Goal: Task Accomplishment & Management: Use online tool/utility

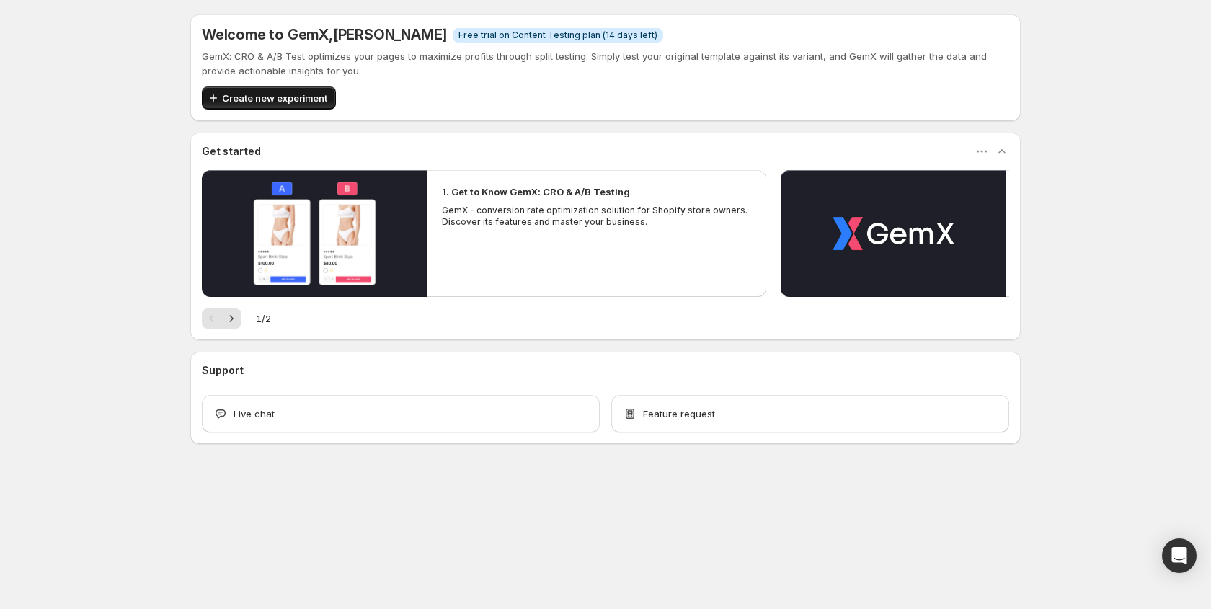
click at [297, 102] on span "Create new experiment" at bounding box center [274, 98] width 105 height 14
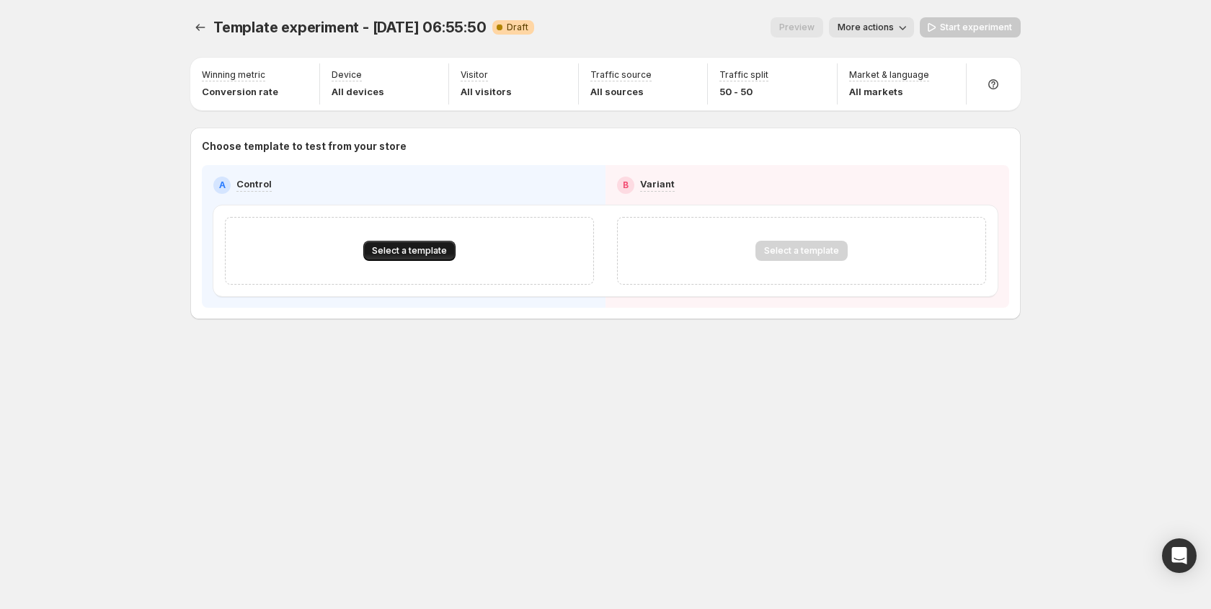
click at [438, 248] on span "Select a template" at bounding box center [409, 251] width 75 height 12
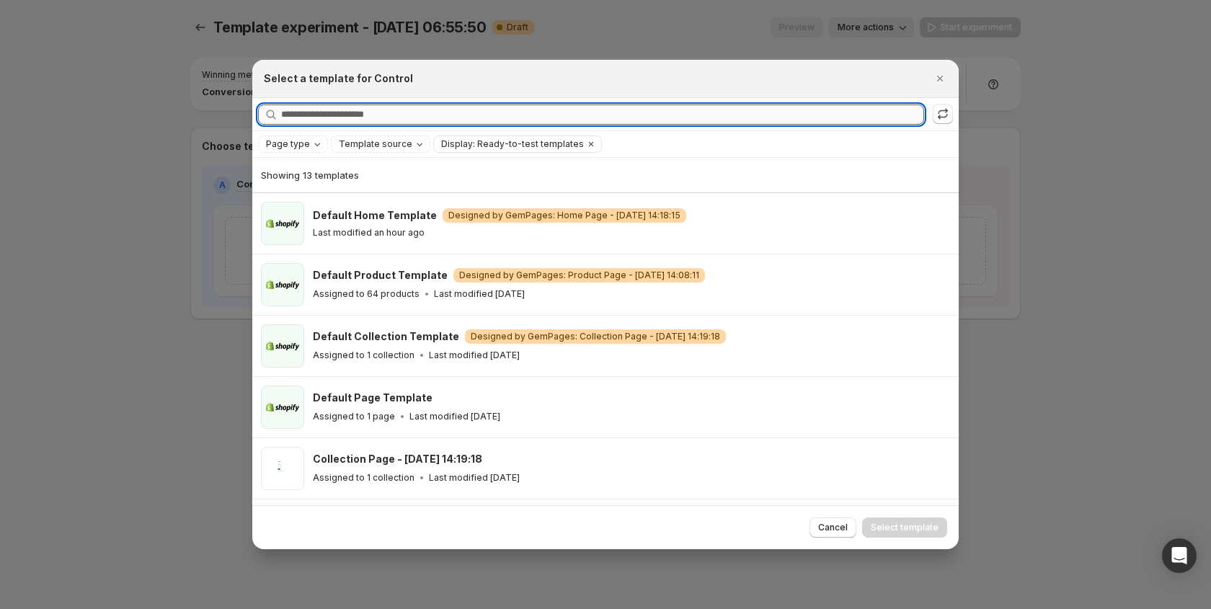
click at [366, 120] on input "Searching all templates" at bounding box center [602, 115] width 643 height 20
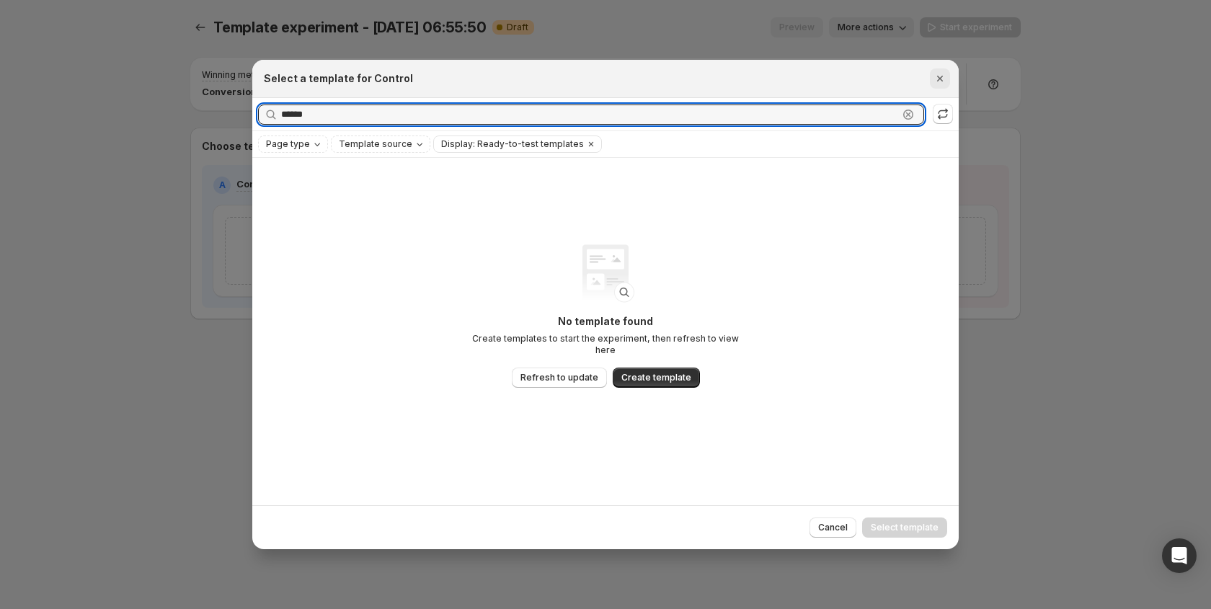
type input "******"
click at [942, 83] on icon "Close" at bounding box center [940, 78] width 14 height 14
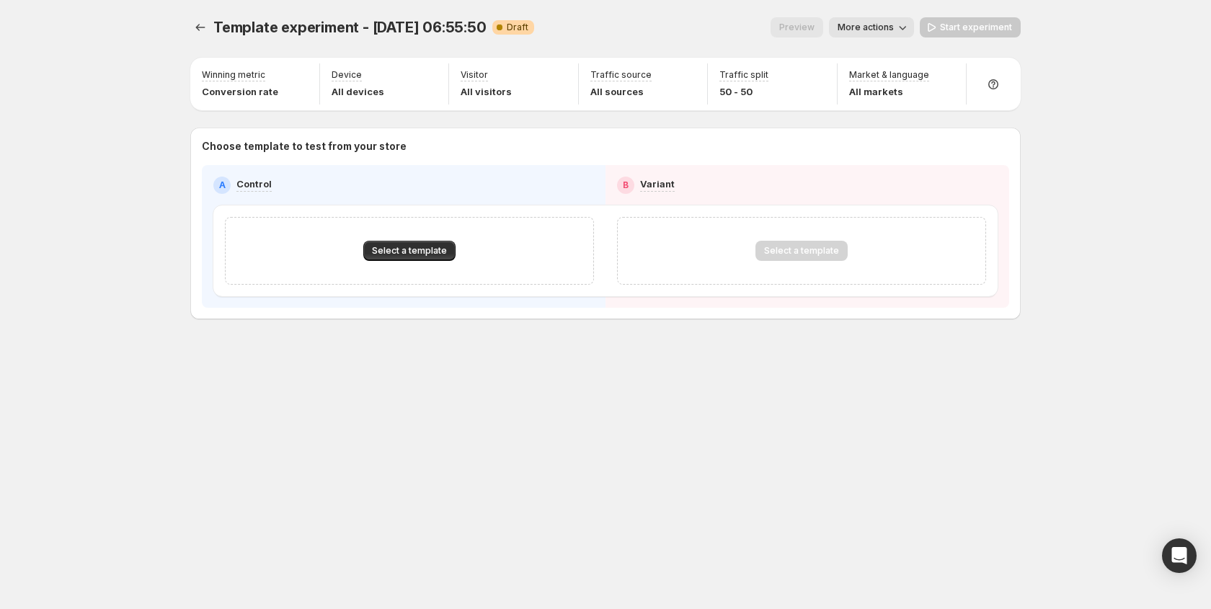
click at [809, 257] on div "Select a template" at bounding box center [801, 251] width 92 height 20
click at [390, 242] on button "Select a template" at bounding box center [409, 251] width 92 height 20
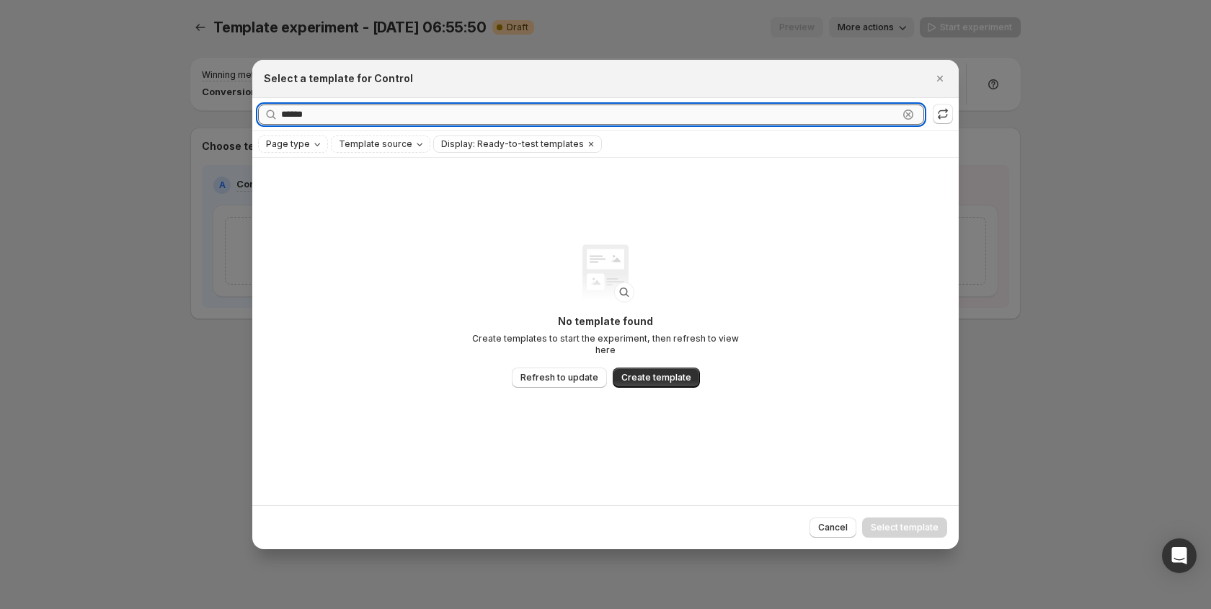
click at [905, 116] on div "****** Clear" at bounding box center [591, 115] width 666 height 20
click at [905, 116] on icon ":ro:" at bounding box center [908, 114] width 14 height 14
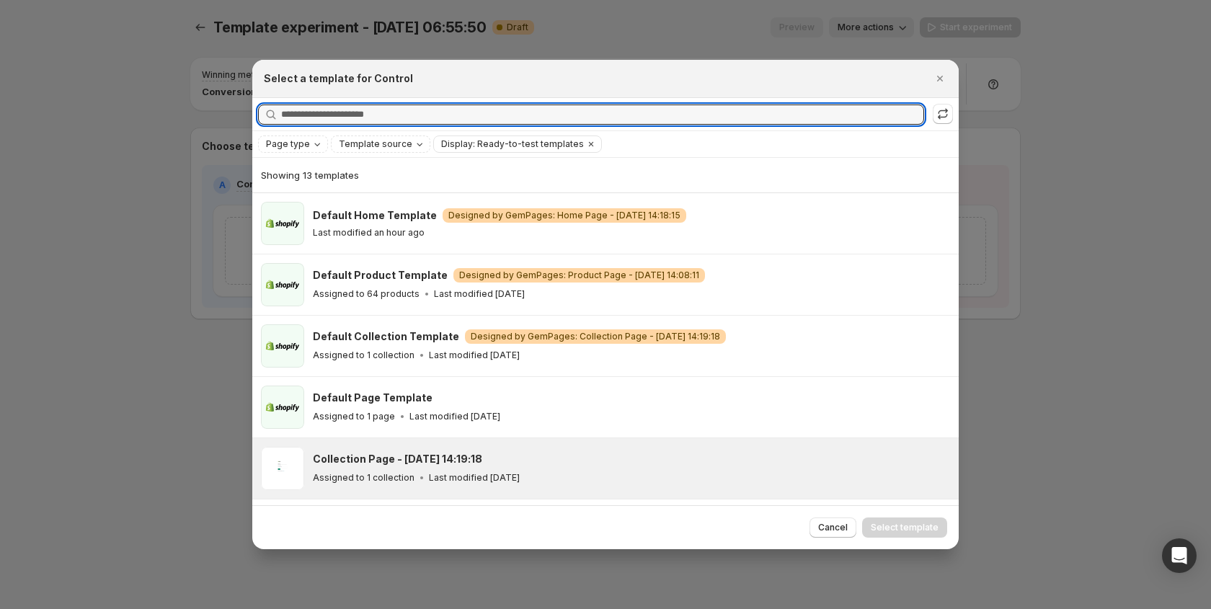
click at [446, 460] on h3 "Collection Page - [DATE] 14:19:18" at bounding box center [397, 459] width 169 height 14
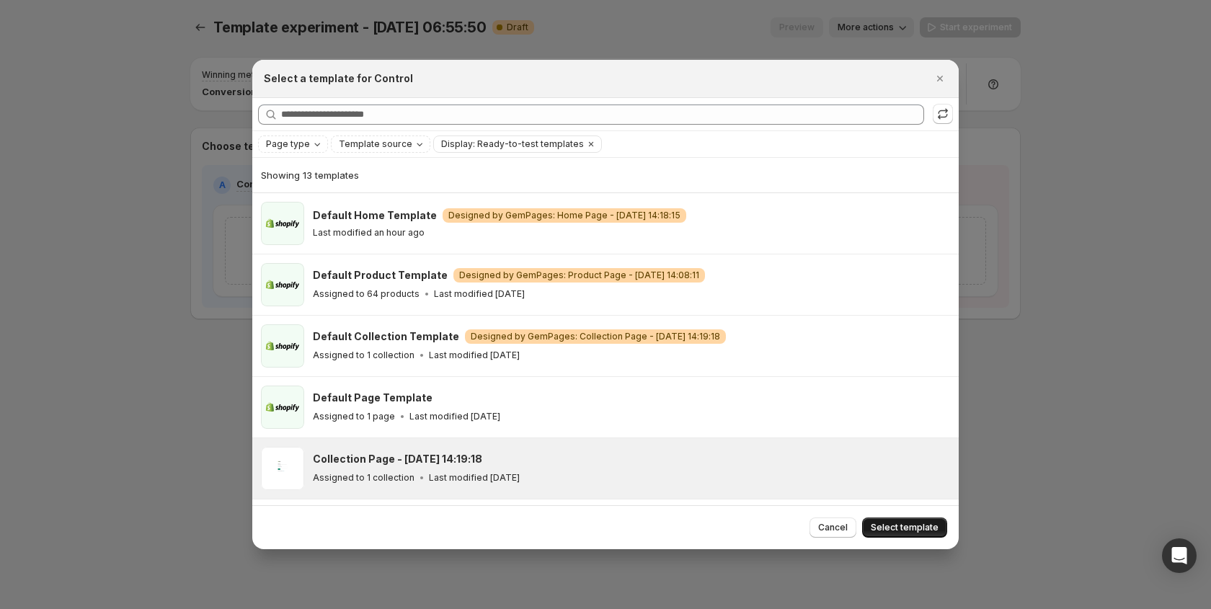
click at [922, 530] on span "Select template" at bounding box center [905, 528] width 68 height 12
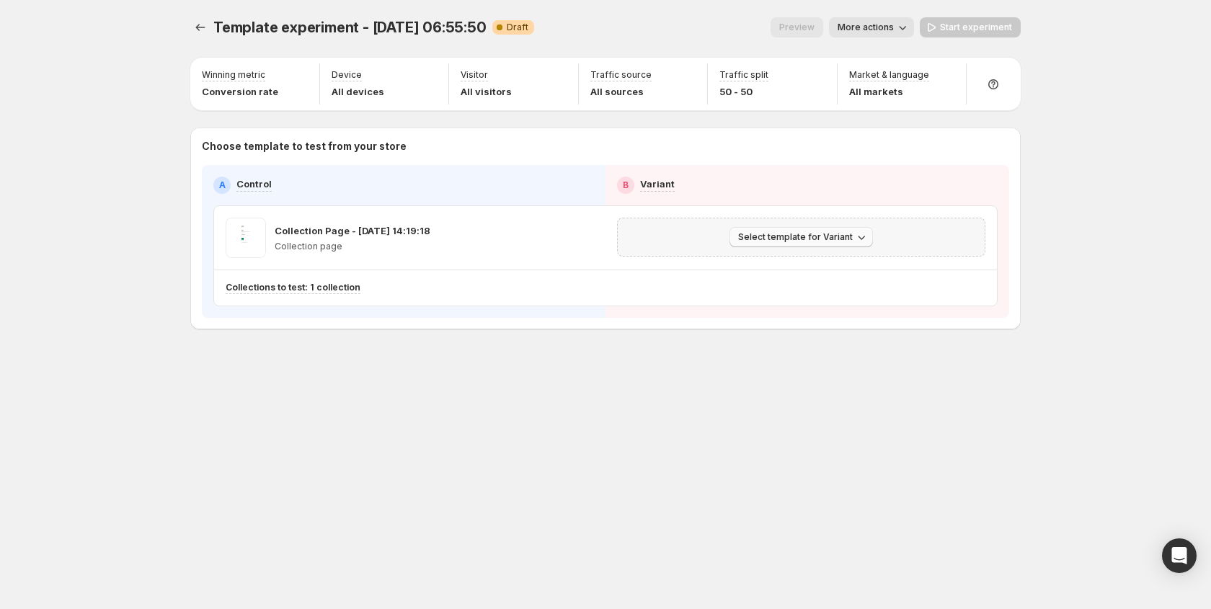
click at [784, 241] on span "Select template for Variant" at bounding box center [795, 237] width 115 height 12
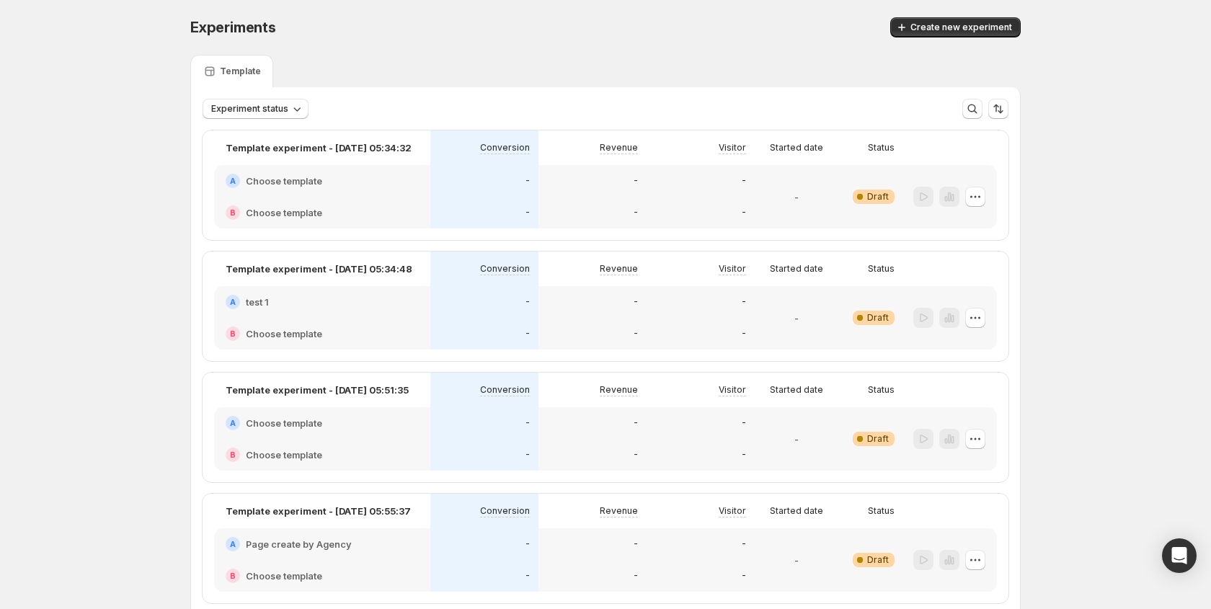
click at [297, 321] on div "B Choose template" at bounding box center [322, 334] width 216 height 32
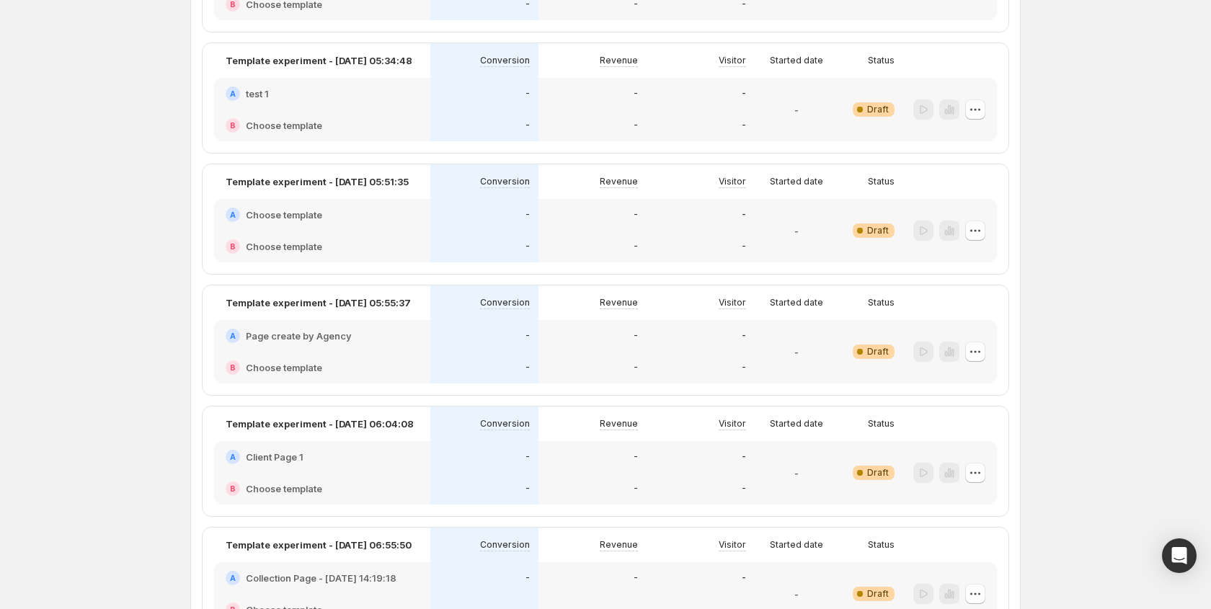
scroll to position [326, 0]
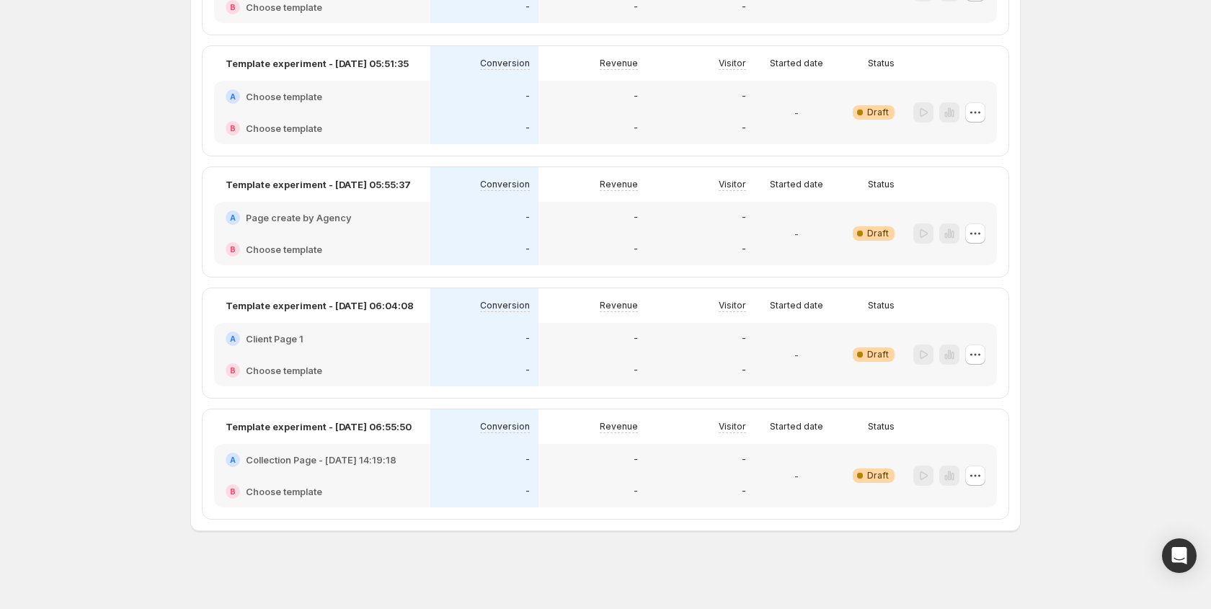
click at [344, 485] on div "B Choose template" at bounding box center [322, 491] width 193 height 14
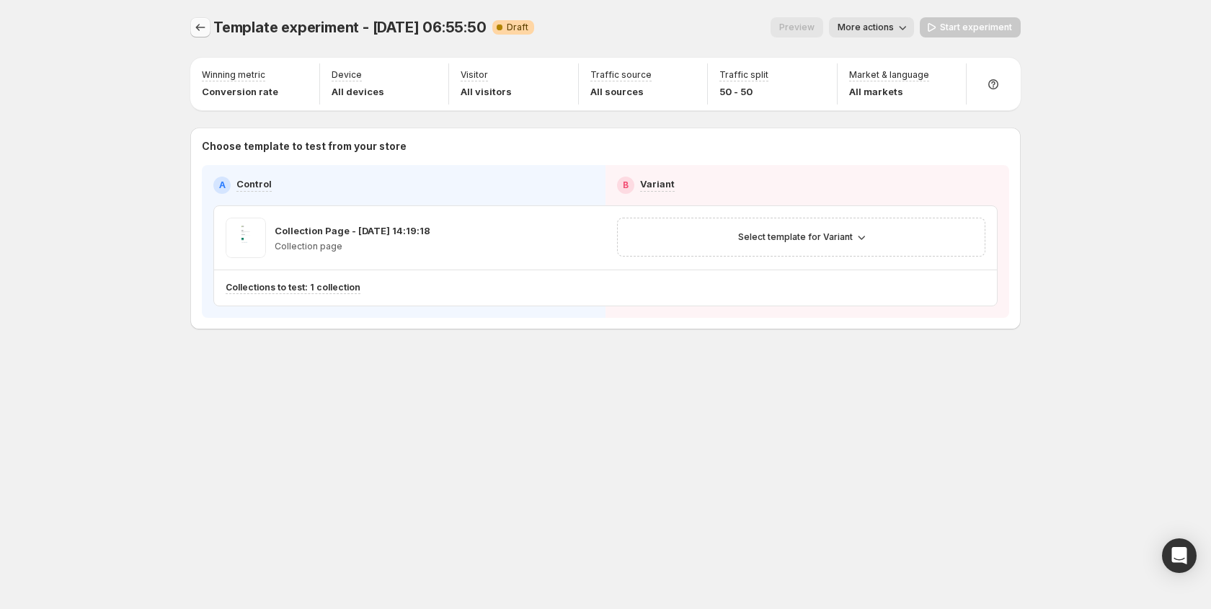
click at [197, 33] on icon "Experiments" at bounding box center [200, 27] width 14 height 14
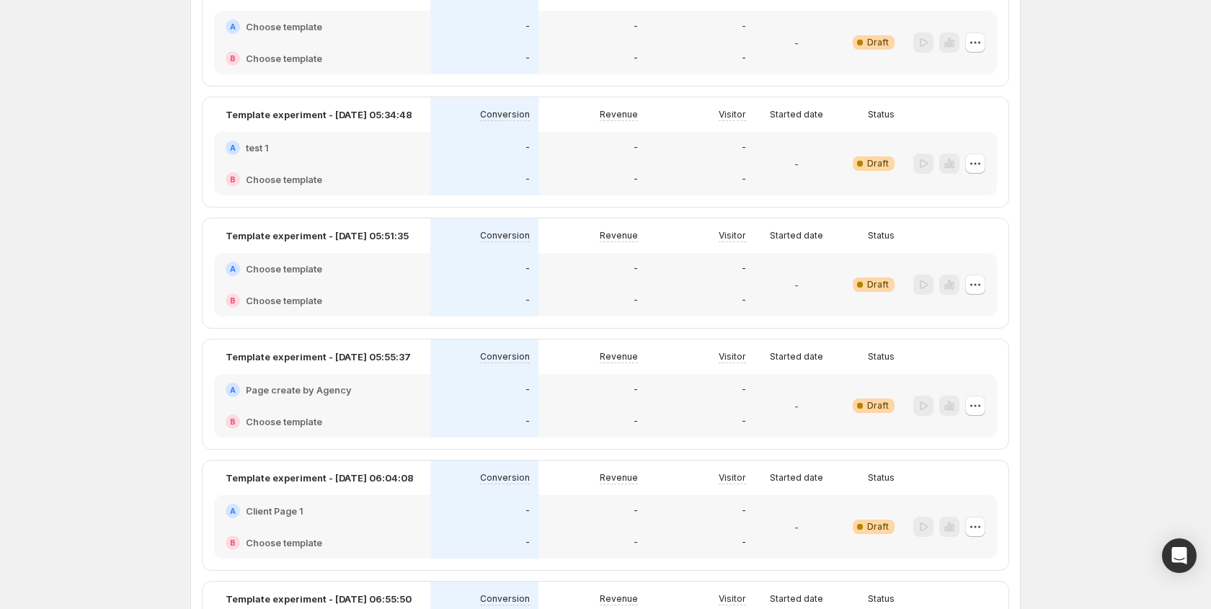
scroll to position [154, 0]
click at [378, 404] on div "A Page create by Agency" at bounding box center [322, 391] width 216 height 32
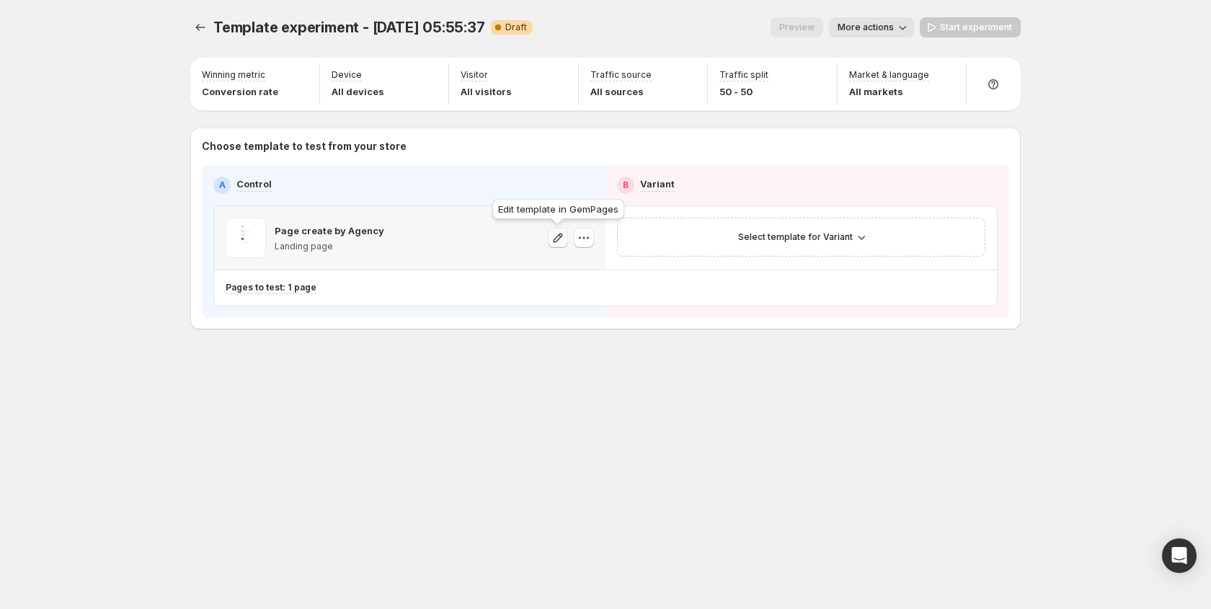
click at [562, 239] on icon "button" at bounding box center [558, 238] width 14 height 14
